Goal: Task Accomplishment & Management: Manage account settings

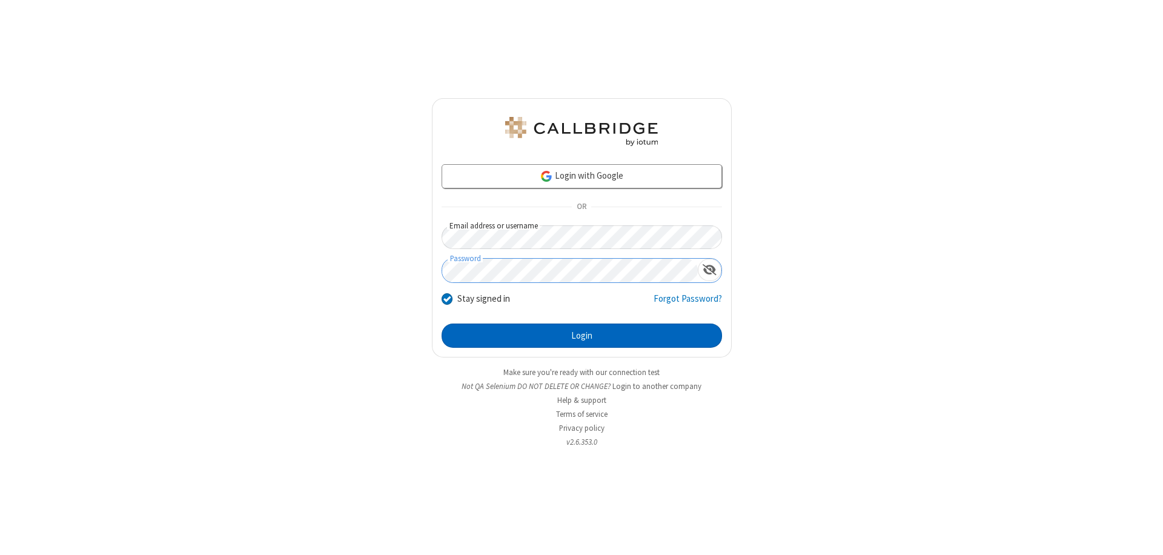
click at [581, 335] on button "Login" at bounding box center [581, 335] width 280 height 24
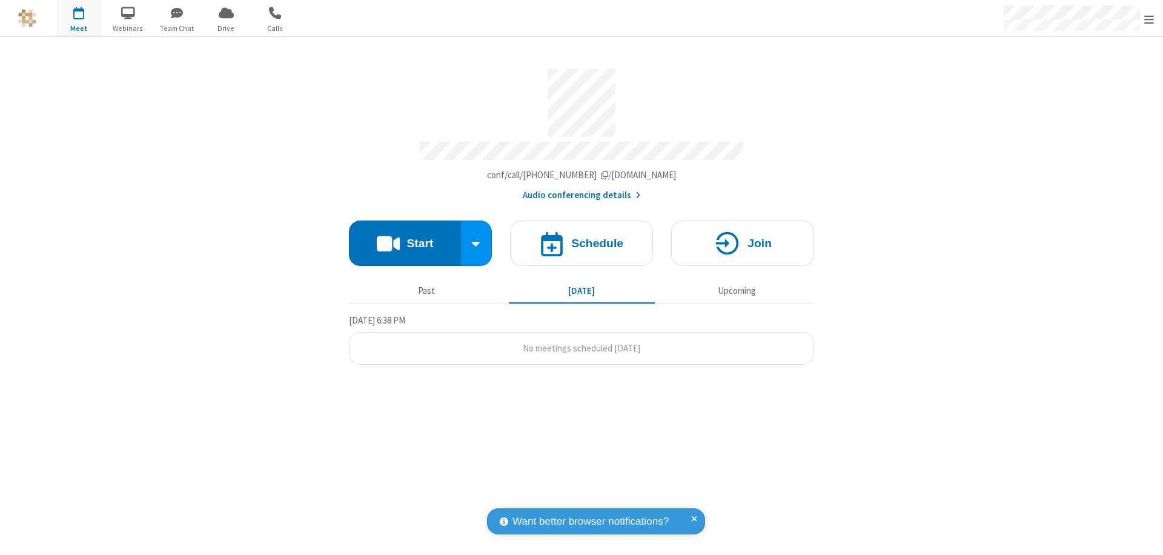
click at [1149, 19] on span "Open menu" at bounding box center [1149, 19] width 10 height 12
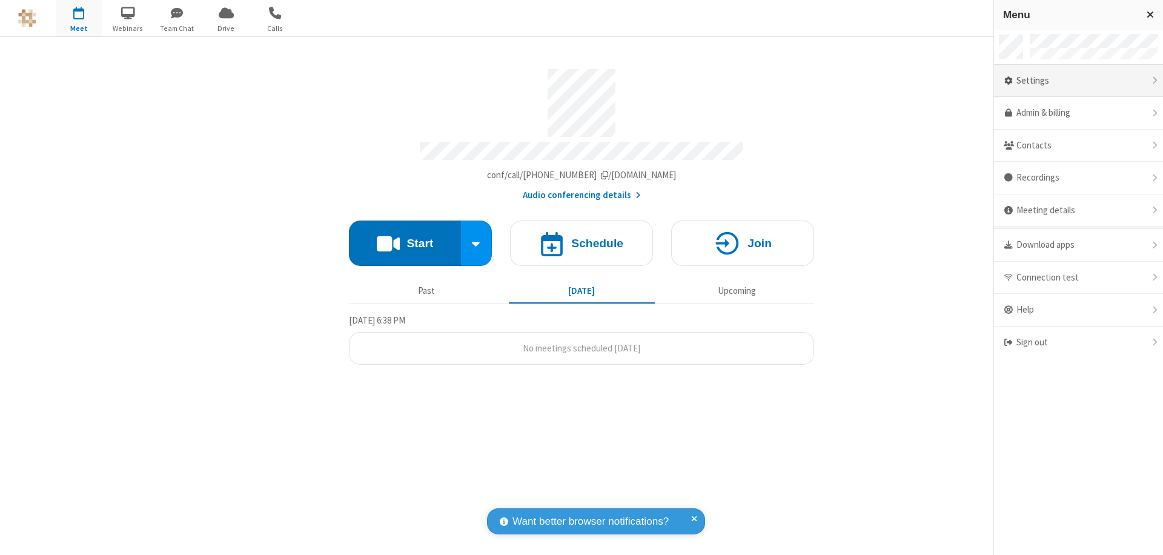
click at [1078, 81] on div "Settings" at bounding box center [1078, 81] width 169 height 33
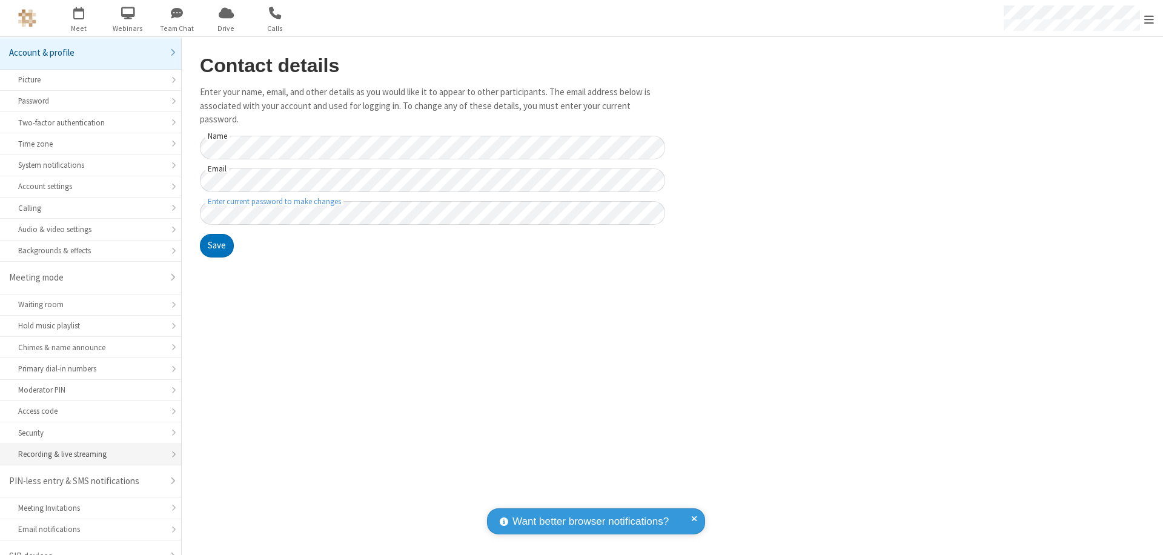
click at [86, 448] on div "Recording & live streaming" at bounding box center [90, 454] width 145 height 12
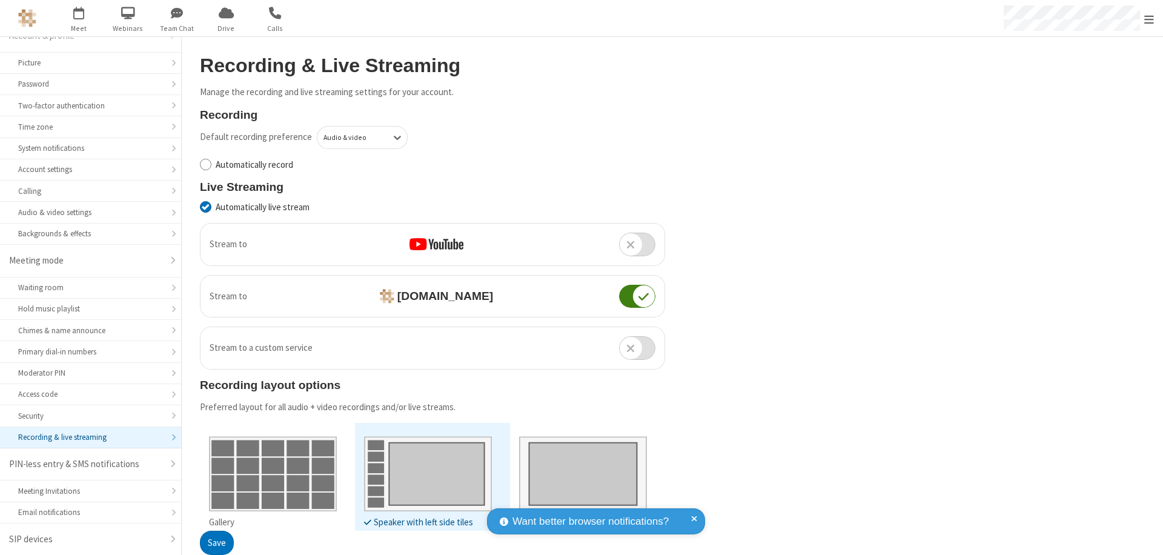
click at [205, 164] on input "Automatically record" at bounding box center [206, 164] width 12 height 13
checkbox input "true"
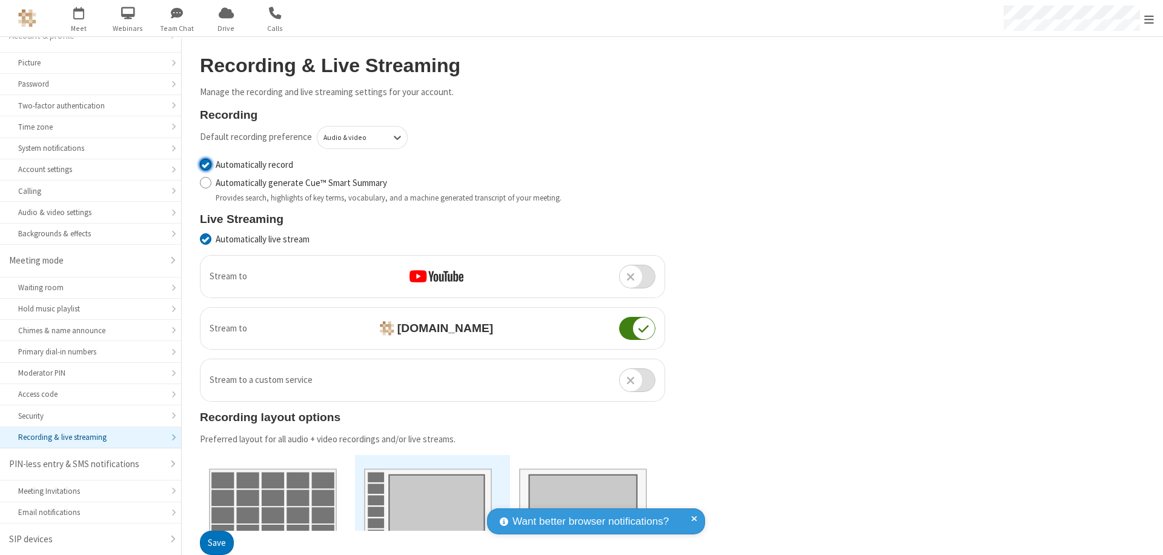
click at [205, 239] on input "Automatically live stream" at bounding box center [206, 239] width 12 height 13
checkbox input "false"
click at [216, 543] on button "Save" at bounding box center [217, 543] width 34 height 24
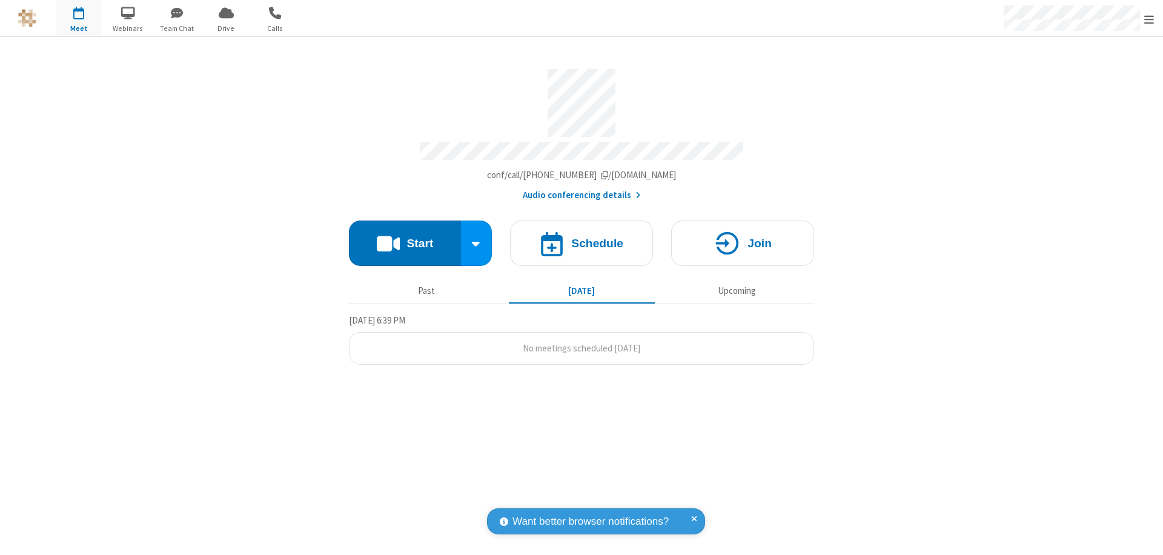
click at [404, 237] on button "Start" at bounding box center [405, 242] width 112 height 45
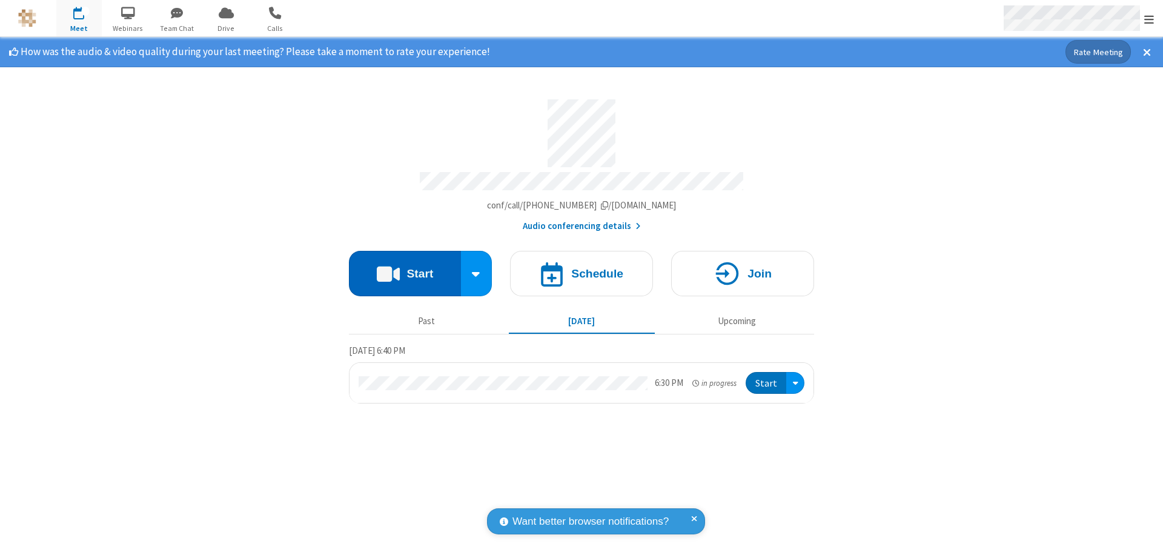
click at [1149, 19] on span "Open menu" at bounding box center [1149, 19] width 10 height 12
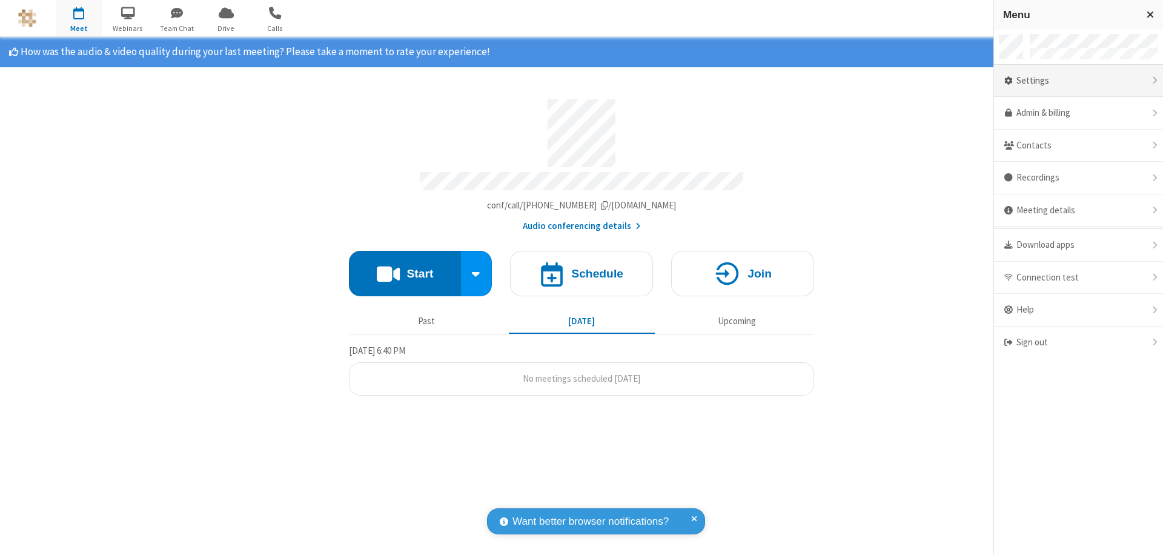
click at [1078, 81] on div "Settings" at bounding box center [1078, 81] width 169 height 33
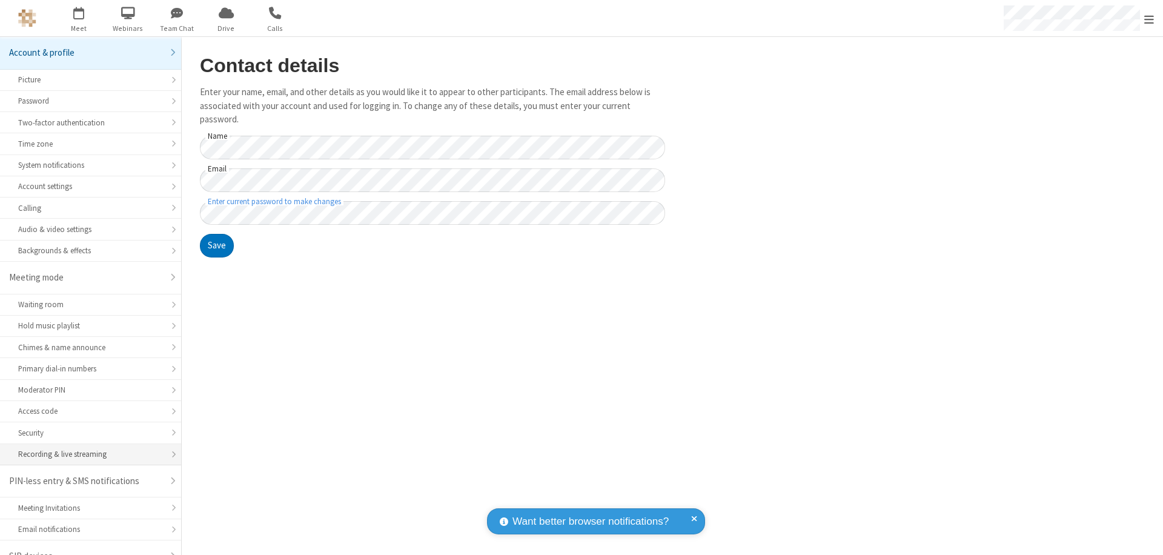
click at [86, 448] on div "Recording & live streaming" at bounding box center [90, 454] width 145 height 12
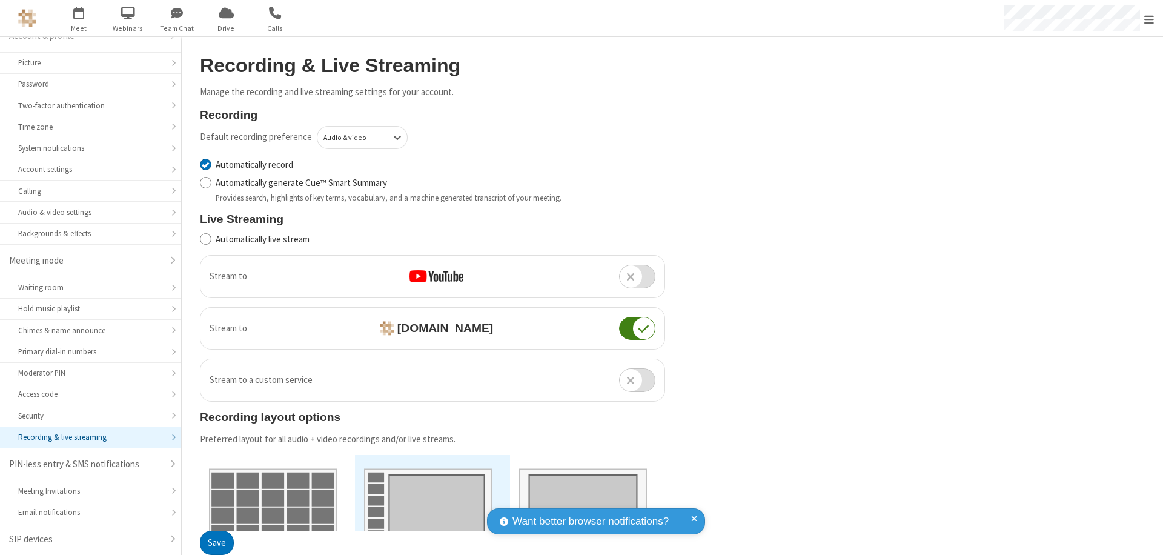
click at [205, 164] on input "Automatically record" at bounding box center [206, 164] width 12 height 13
checkbox input "false"
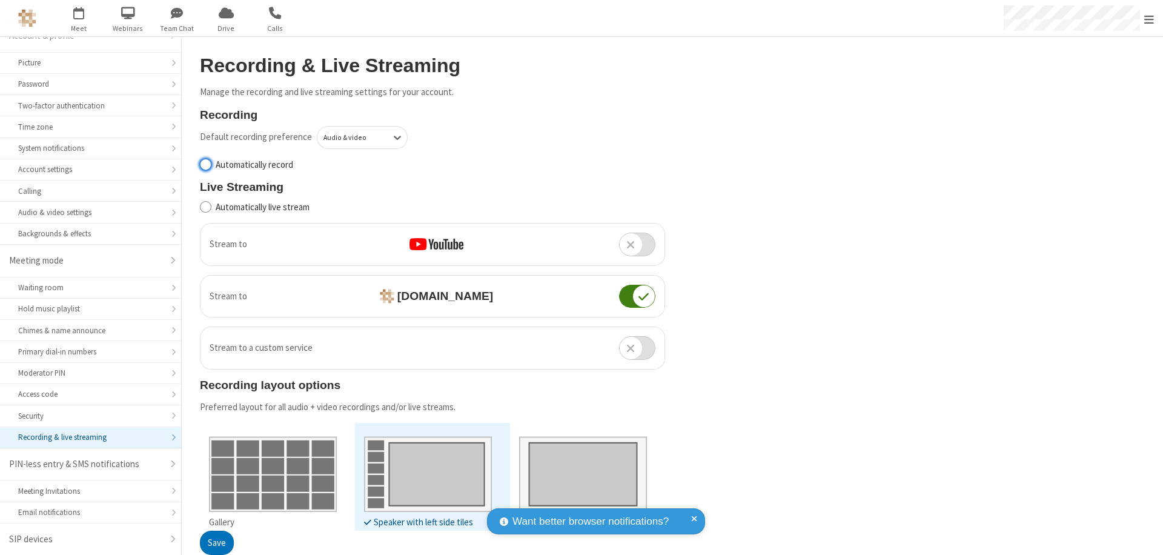
click at [216, 543] on button "Save" at bounding box center [217, 543] width 34 height 24
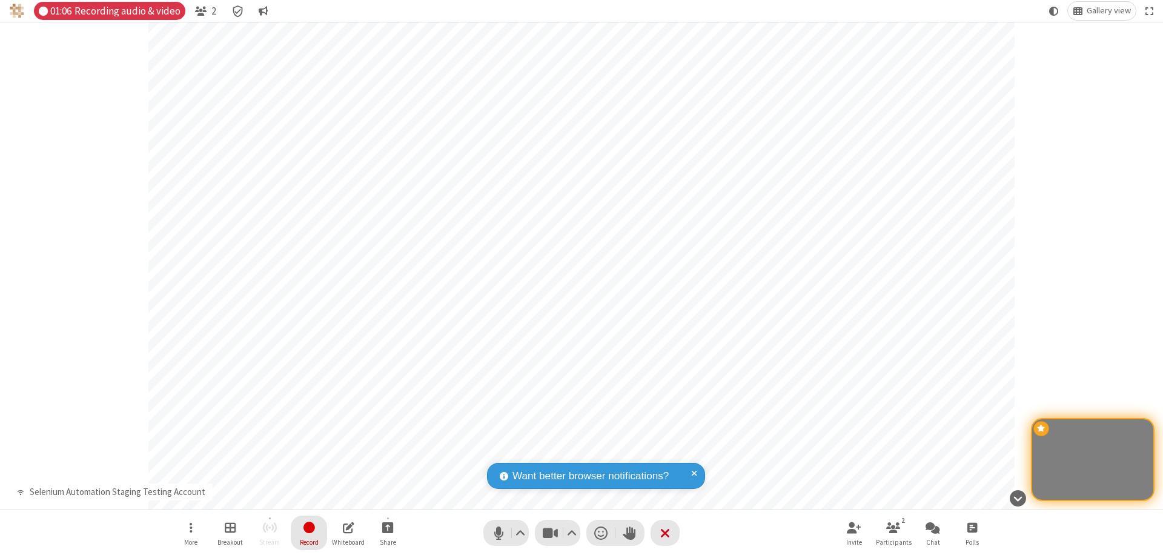
click at [309, 532] on span "Stop recording" at bounding box center [309, 526] width 14 height 15
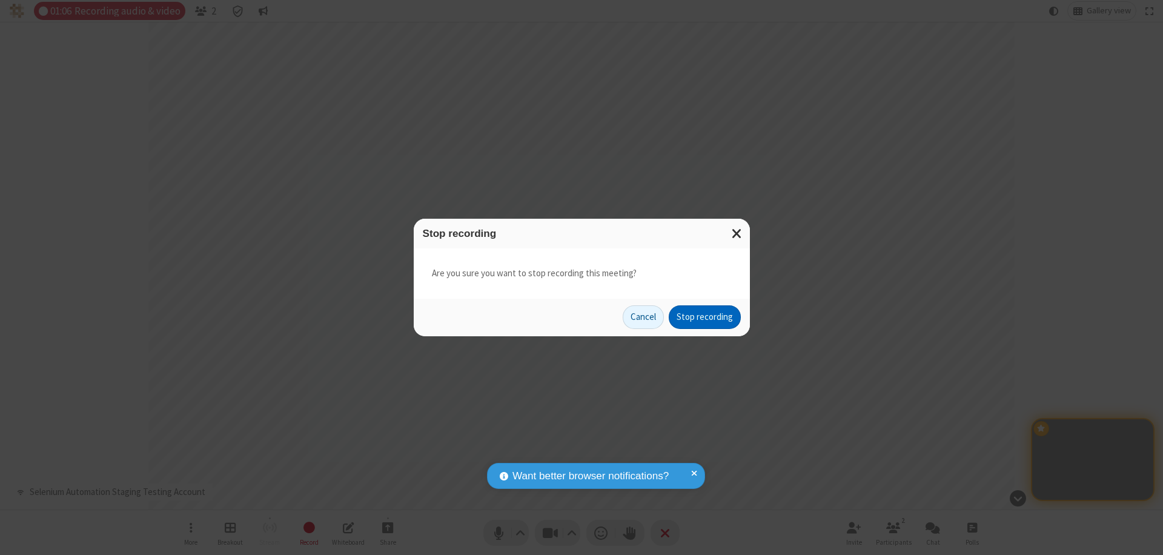
click at [704, 317] on button "Stop recording" at bounding box center [704, 317] width 72 height 24
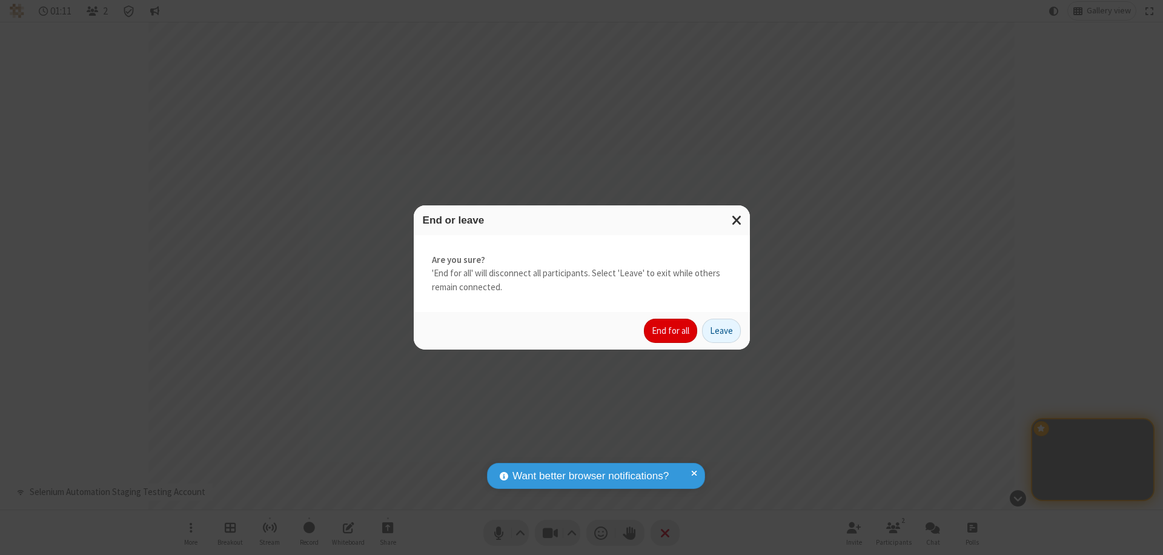
click at [671, 331] on button "End for all" at bounding box center [670, 330] width 53 height 24
